Goal: Task Accomplishment & Management: Use online tool/utility

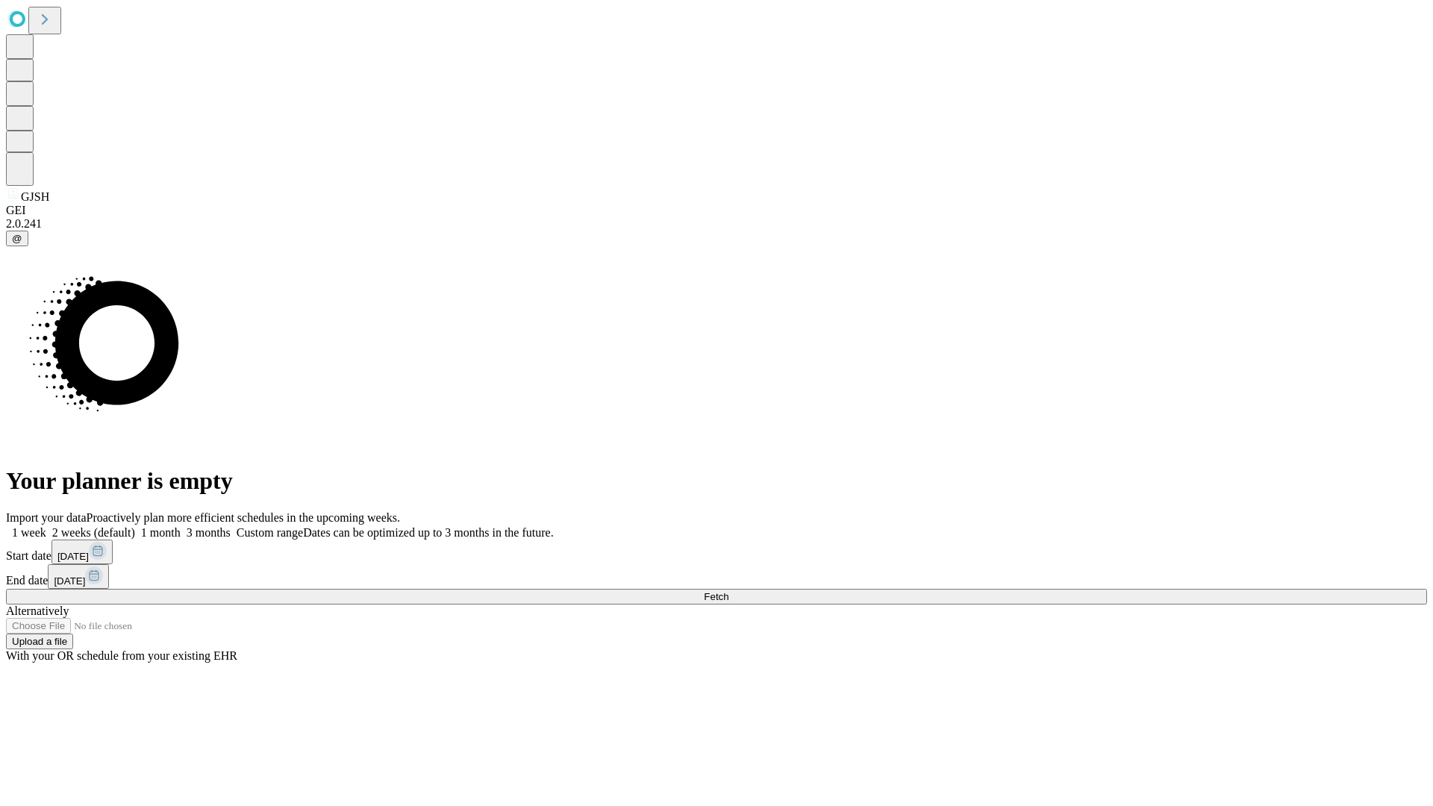
click at [728, 591] on span "Fetch" at bounding box center [716, 596] width 25 height 11
